Goal: Information Seeking & Learning: Learn about a topic

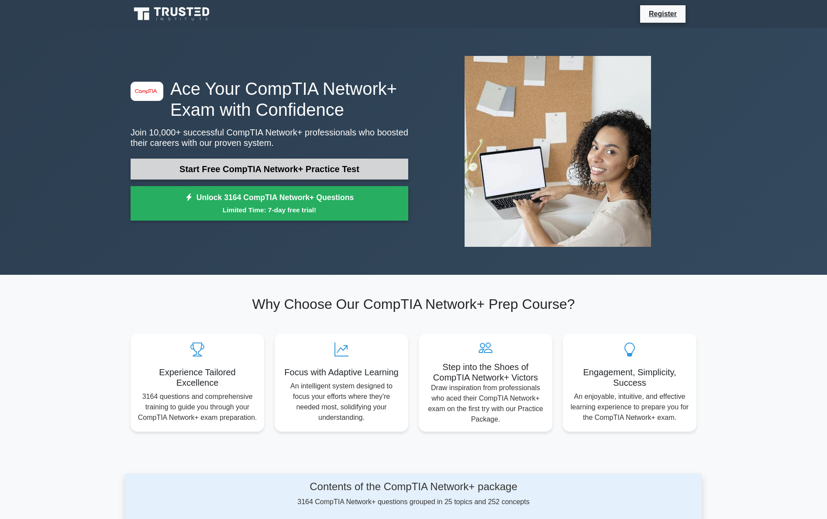
click at [241, 162] on link "Start Free CompTIA Network+ Practice Test" at bounding box center [270, 169] width 278 height 21
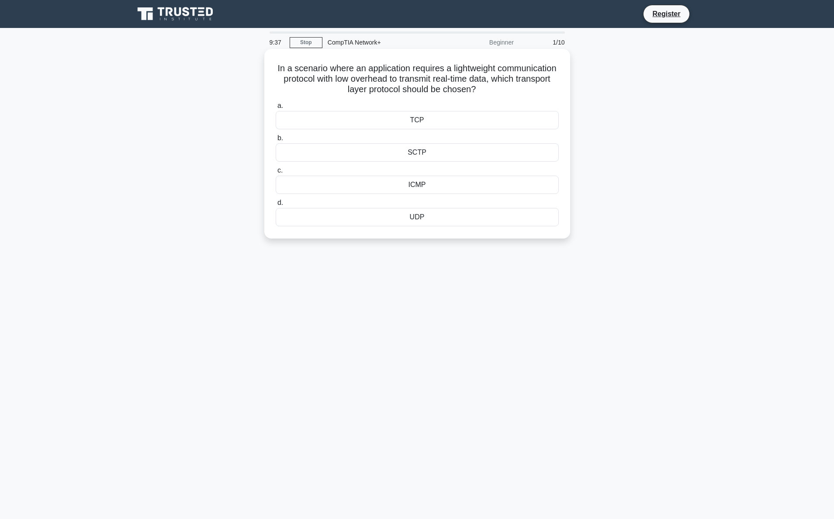
click at [415, 218] on div "UDP" at bounding box center [417, 217] width 283 height 18
click at [276, 206] on input "d. UDP" at bounding box center [276, 203] width 0 height 6
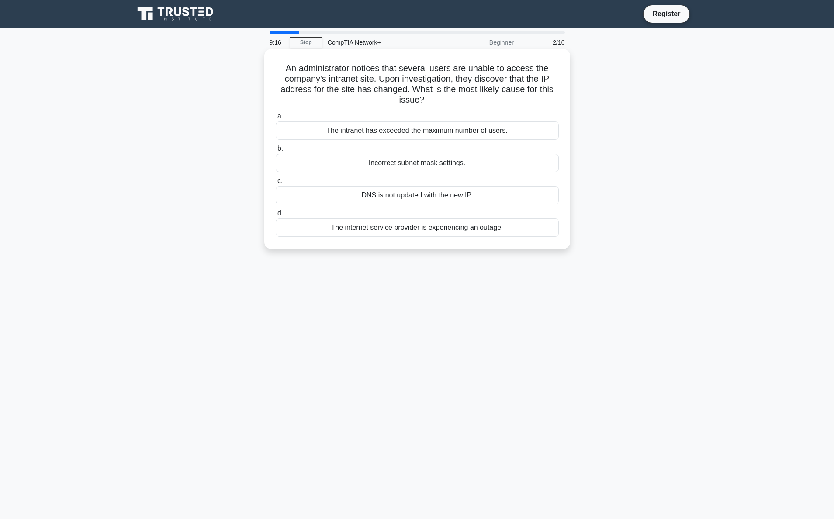
click at [434, 197] on div "DNS is not updated with the new IP." at bounding box center [417, 195] width 283 height 18
click at [276, 184] on input "c. DNS is not updated with the new IP." at bounding box center [276, 181] width 0 height 6
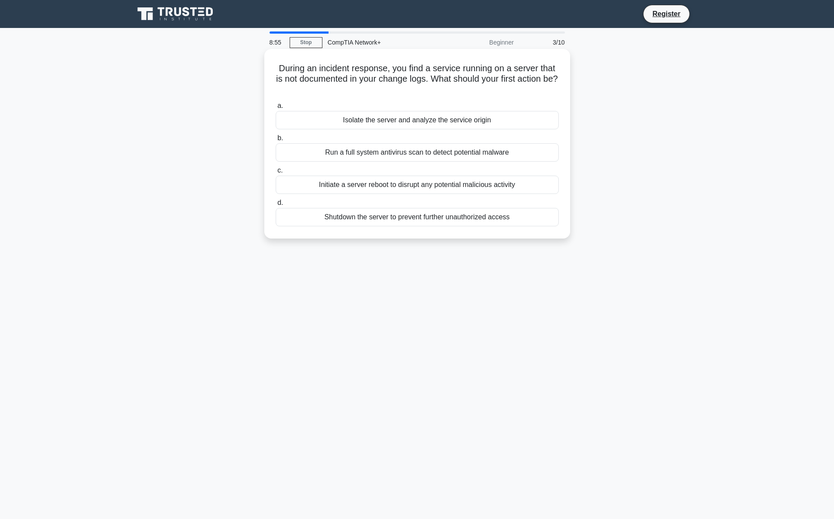
click at [414, 123] on div "Isolate the server and analyze the service origin" at bounding box center [417, 120] width 283 height 18
click at [276, 109] on input "a. Isolate the server and analyze the service origin" at bounding box center [276, 106] width 0 height 6
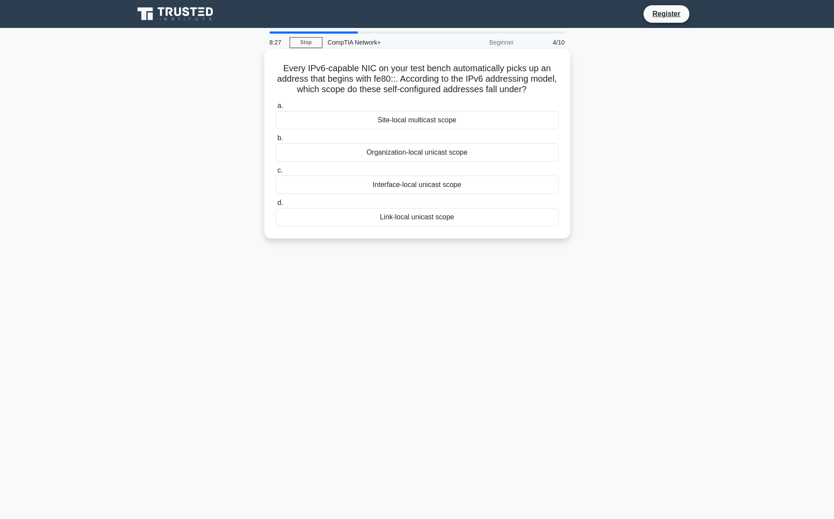
click at [415, 221] on div "Link-local unicast scope" at bounding box center [417, 217] width 283 height 18
click at [276, 206] on input "d. Link-local unicast scope" at bounding box center [276, 203] width 0 height 6
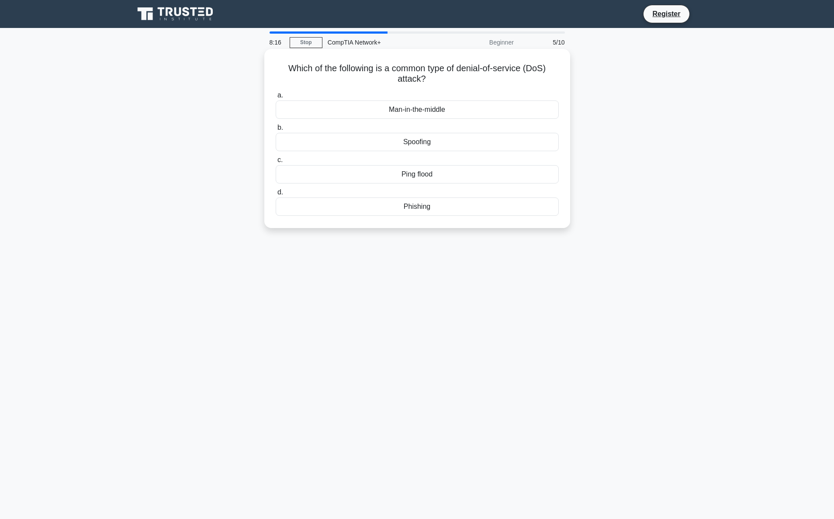
click at [418, 176] on div "Ping flood" at bounding box center [417, 174] width 283 height 18
click at [276, 163] on input "c. Ping flood" at bounding box center [276, 160] width 0 height 6
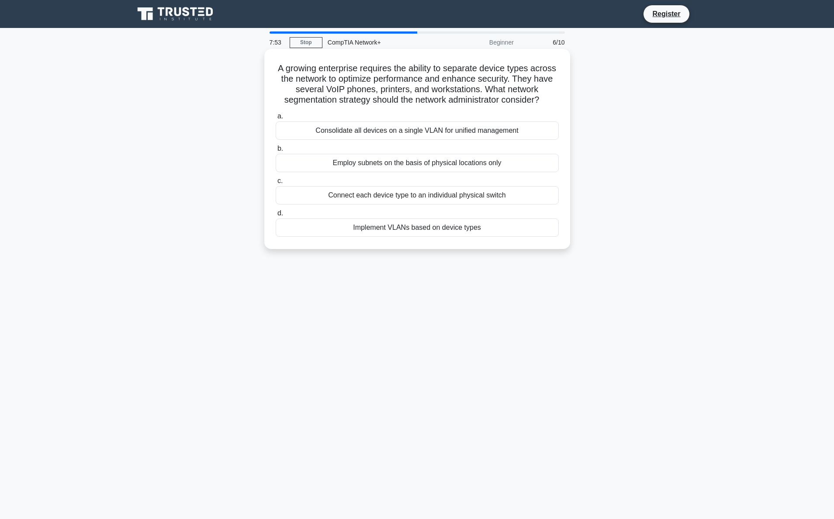
click at [414, 237] on div "Implement VLANs based on device types" at bounding box center [417, 227] width 283 height 18
click at [276, 216] on input "d. Implement VLANs based on device types" at bounding box center [276, 214] width 0 height 6
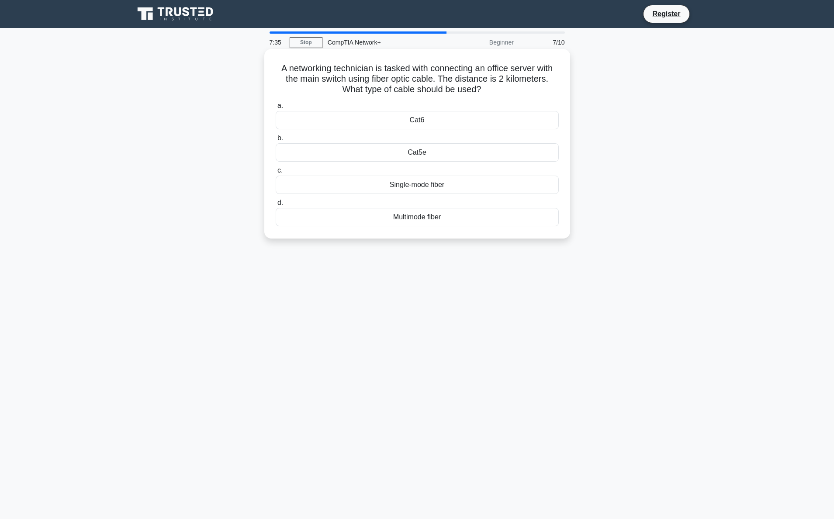
click at [427, 188] on div "Single-mode fiber" at bounding box center [417, 185] width 283 height 18
click at [276, 173] on input "c. Single-mode fiber" at bounding box center [276, 171] width 0 height 6
click at [429, 121] on div "AS Path Length" at bounding box center [417, 120] width 283 height 18
click at [276, 109] on input "a. AS Path Length" at bounding box center [276, 106] width 0 height 6
click at [429, 120] on div "Time To Lease" at bounding box center [417, 120] width 283 height 18
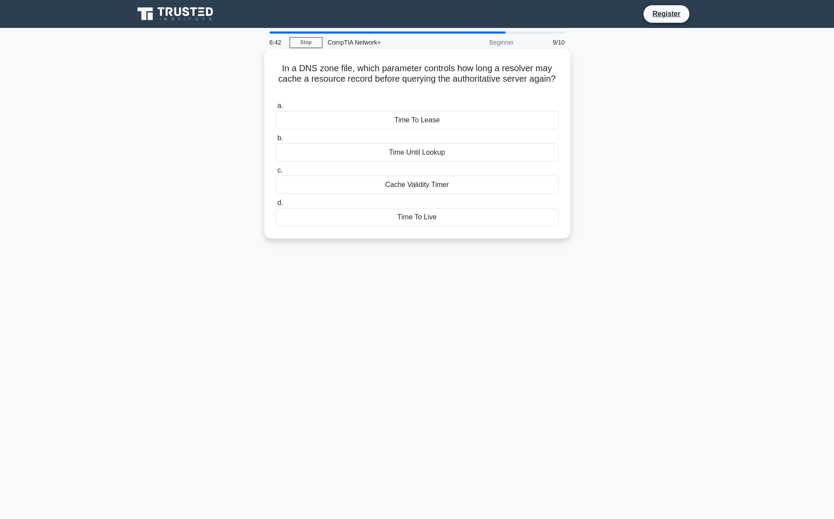
click at [276, 109] on input "a. Time To Lease" at bounding box center [276, 106] width 0 height 6
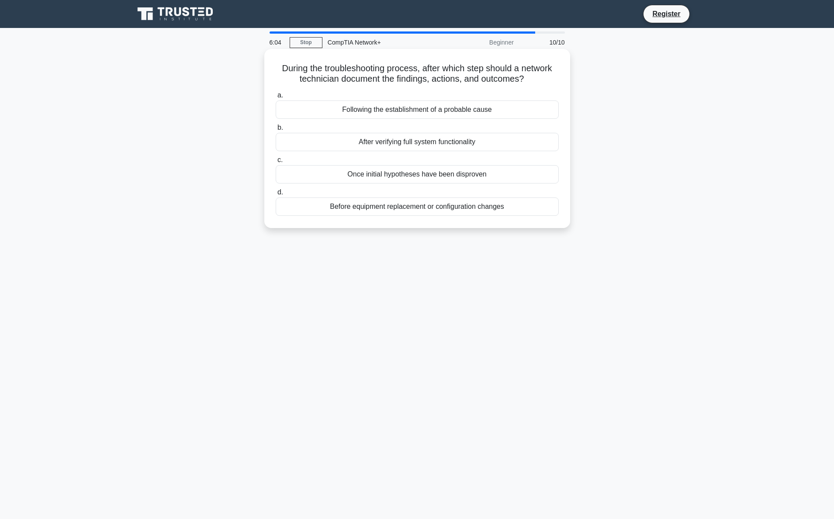
click at [445, 211] on div "Before equipment replacement or configuration changes" at bounding box center [417, 206] width 283 height 18
click at [276, 195] on input "d. Before equipment replacement or configuration changes" at bounding box center [276, 193] width 0 height 6
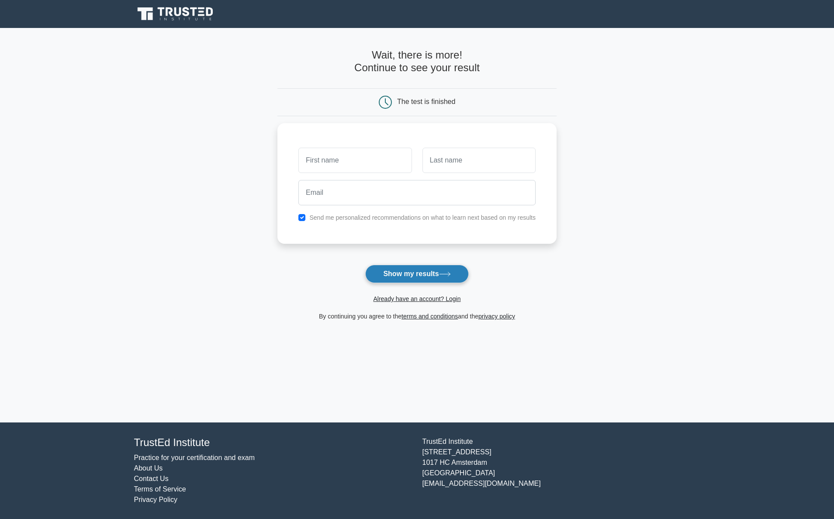
click at [404, 266] on button "Show my results" at bounding box center [416, 274] width 103 height 18
click at [405, 274] on button "Show my results" at bounding box center [416, 274] width 103 height 18
